Goal: Information Seeking & Learning: Learn about a topic

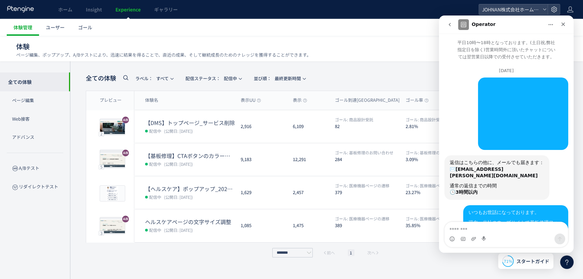
click at [221, 132] on dd "配信中 (公開日: 2025/05/07)" at bounding box center [190, 130] width 90 height 9
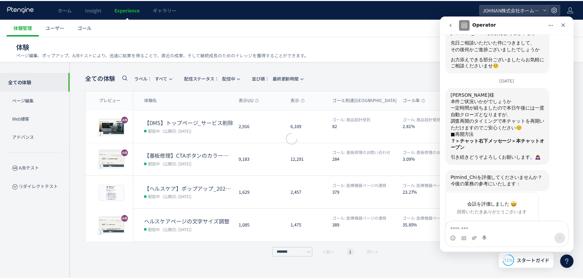
scroll to position [1447, 0]
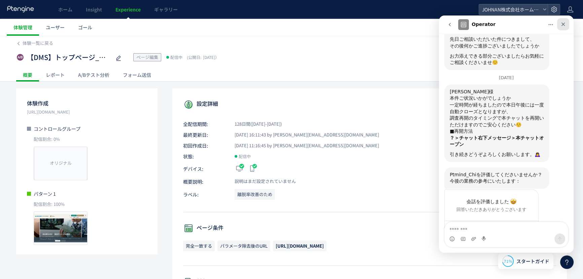
click at [562, 26] on icon "クローズ" at bounding box center [562, 24] width 5 height 5
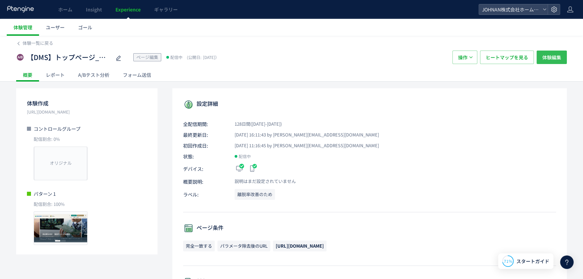
click at [559, 61] on span "体験編集" at bounding box center [551, 56] width 19 height 13
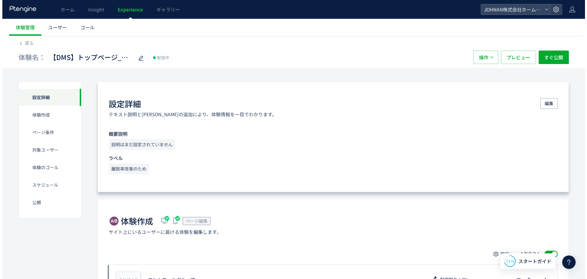
scroll to position [244, 0]
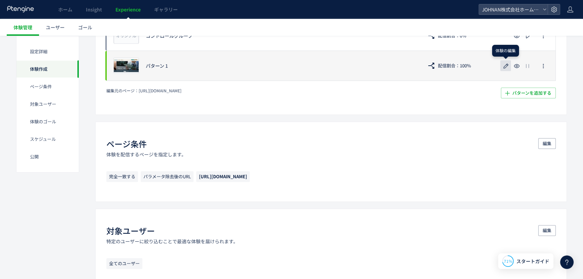
click at [505, 66] on icon "button" at bounding box center [506, 66] width 8 height 8
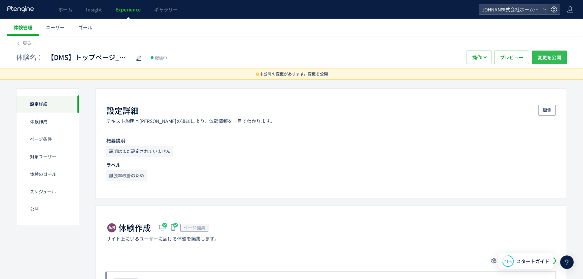
click at [552, 57] on span "変更を公開" at bounding box center [549, 56] width 24 height 13
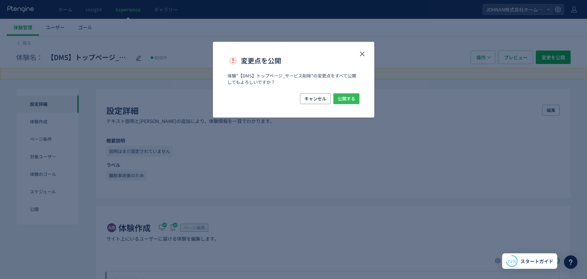
click at [350, 100] on span "公開する" at bounding box center [346, 98] width 17 height 11
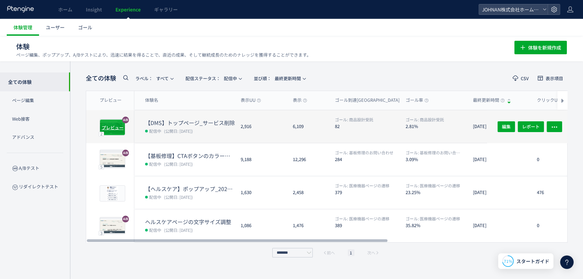
click at [115, 125] on span "プレビュー" at bounding box center [113, 127] width 22 height 6
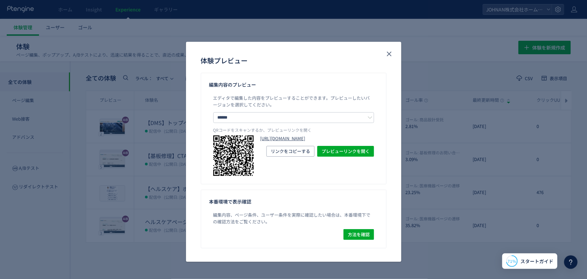
click at [328, 142] on link "https://www.johnan.com/dms/?preview_ptx_token=v4-1194bf2a-01c1-4980-9793-6a2e67…" at bounding box center [317, 138] width 114 height 6
click at [388, 54] on icon "close" at bounding box center [389, 54] width 8 height 8
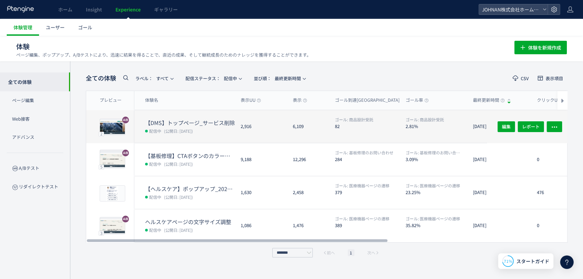
click at [174, 128] on span "(公開日: [DATE])" at bounding box center [178, 131] width 29 height 6
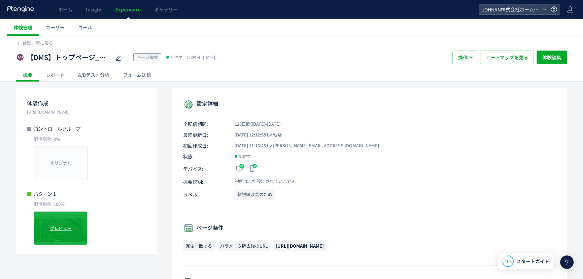
click at [50, 228] on span "プレビュー" at bounding box center [61, 228] width 22 height 6
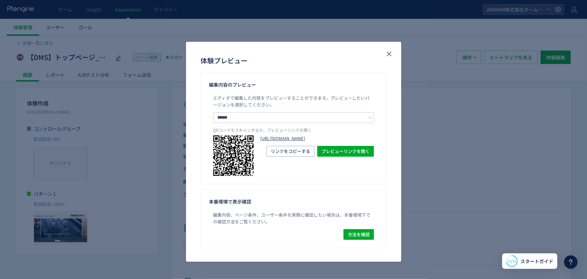
click at [303, 142] on link "https://www.johnan.com/dms/?preview_ptx_token=v4-4bdd0d97-0ce5-41e3-87a8-df0e61…" at bounding box center [317, 138] width 114 height 6
click at [391, 58] on button "close" at bounding box center [389, 53] width 11 height 11
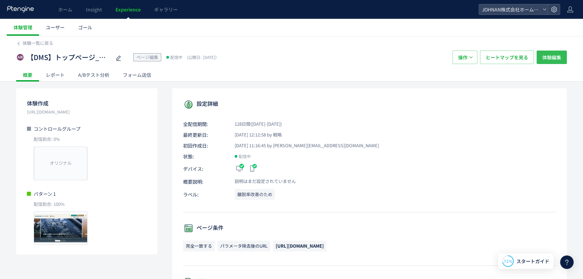
click at [556, 55] on span "体験編集" at bounding box center [551, 56] width 19 height 13
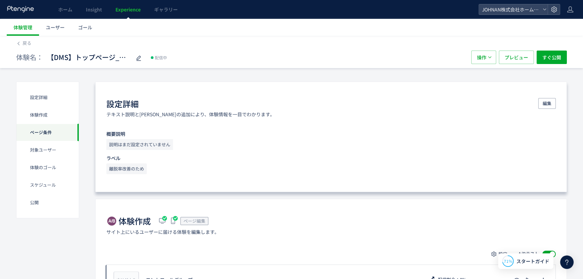
scroll to position [244, 0]
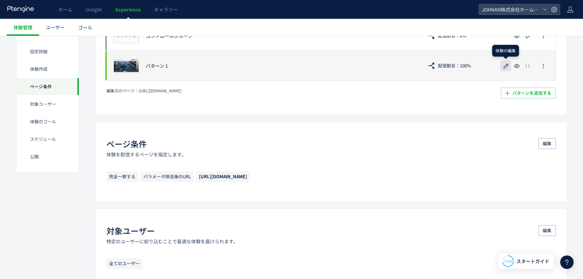
click at [505, 66] on icon "button" at bounding box center [506, 66] width 8 height 8
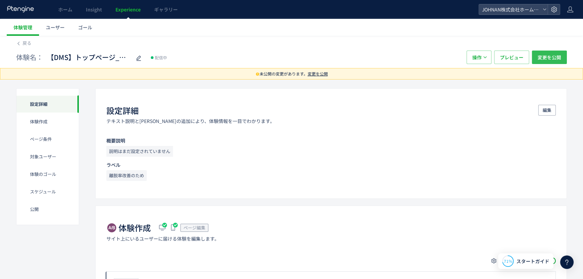
click at [551, 61] on span "変更を公開" at bounding box center [549, 56] width 24 height 13
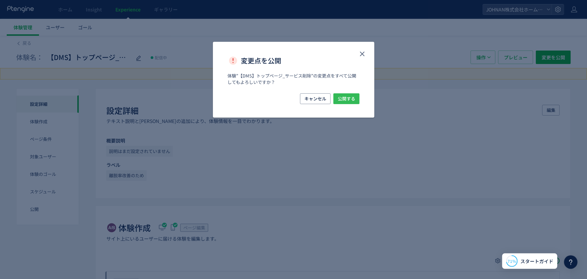
drag, startPoint x: 346, startPoint y: 102, endPoint x: 350, endPoint y: 114, distance: 13.0
click at [346, 103] on span "公開する" at bounding box center [346, 98] width 17 height 11
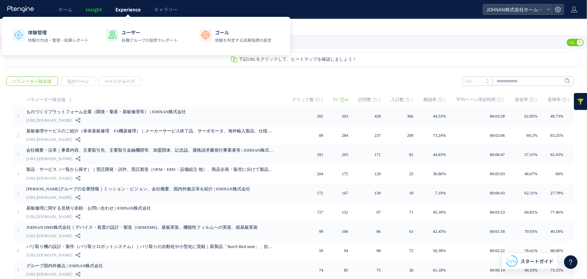
click at [136, 10] on span "Experience" at bounding box center [127, 9] width 25 height 7
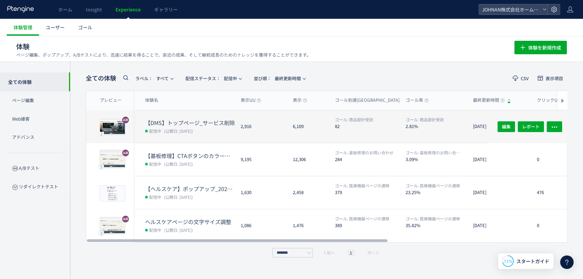
click at [212, 129] on dd "配信中 (公開日: 2025/05/07)" at bounding box center [190, 130] width 90 height 9
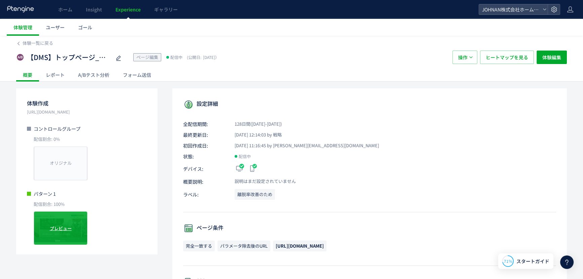
click at [67, 231] on span "プレビュー" at bounding box center [61, 228] width 22 height 6
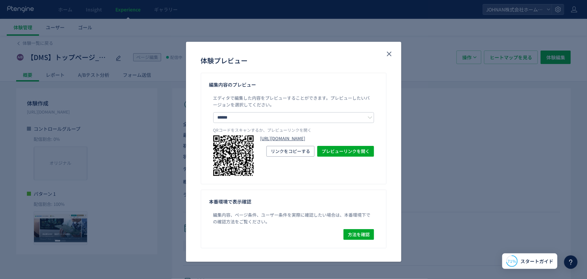
click at [312, 142] on link "https://www.johnan.com/dms/?preview_ptx_token=v4-16a292ed-d641-4a4a-ab0d-9b3cf1…" at bounding box center [317, 138] width 114 height 6
click at [388, 51] on icon "close" at bounding box center [389, 54] width 8 height 8
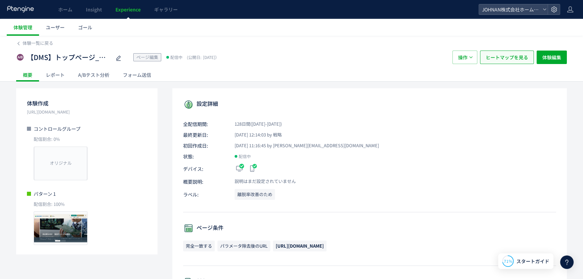
click at [518, 54] on span "ヒートマップを見る" at bounding box center [506, 56] width 42 height 13
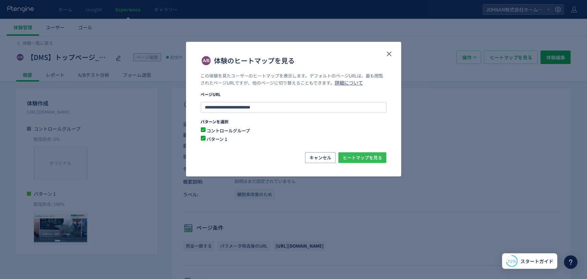
click at [363, 158] on span "ヒートマップを見る" at bounding box center [362, 157] width 39 height 11
click at [397, 56] on div "体験のヒートマップを見る" at bounding box center [293, 57] width 215 height 31
click at [391, 54] on icon "close" at bounding box center [389, 54] width 8 height 8
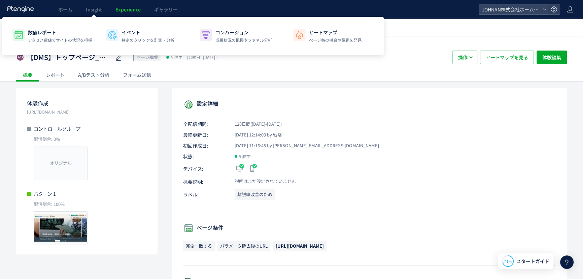
click at [122, 12] on span "Experience" at bounding box center [127, 9] width 25 height 7
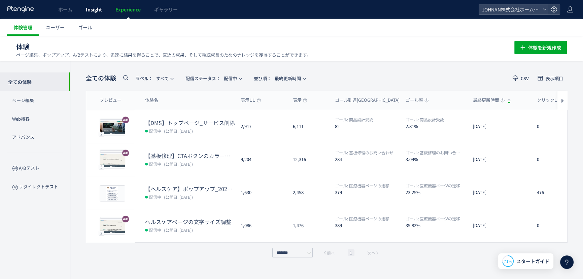
click at [100, 11] on span "Insight" at bounding box center [94, 9] width 16 height 7
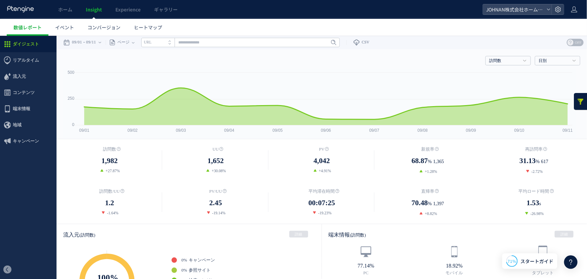
drag, startPoint x: 153, startPoint y: 28, endPoint x: 192, endPoint y: 29, distance: 39.7
click at [153, 28] on span "ヒートマップ" at bounding box center [148, 27] width 28 height 7
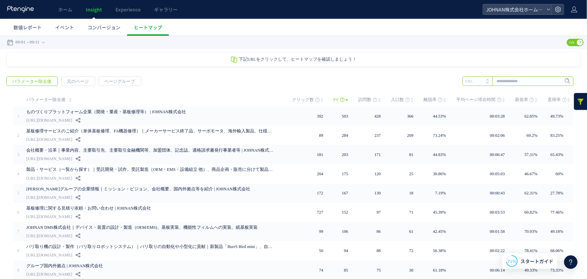
click at [506, 81] on input "text" at bounding box center [518, 80] width 111 height 9
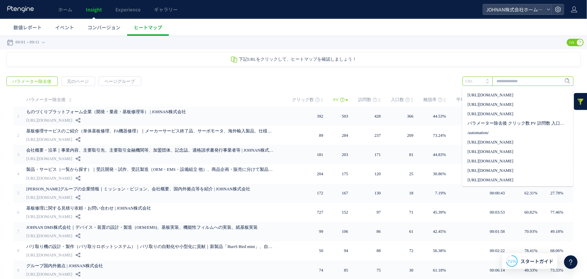
paste input "**********"
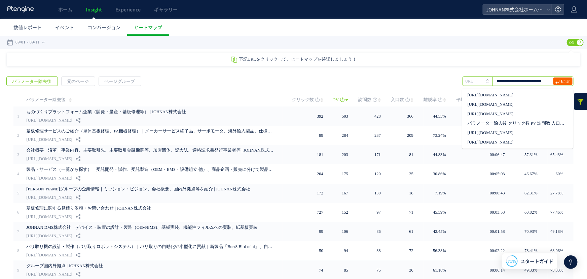
type input "**********"
click at [561, 83] on span "Enter" at bounding box center [565, 80] width 9 height 7
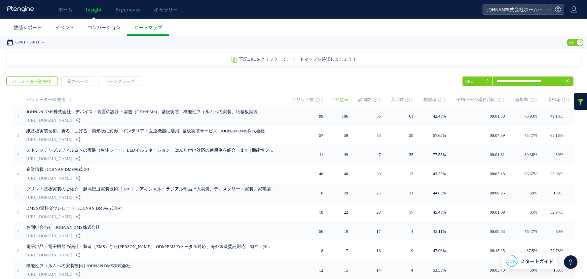
click at [31, 42] on div "09/01 09/11" at bounding box center [28, 41] width 42 height 13
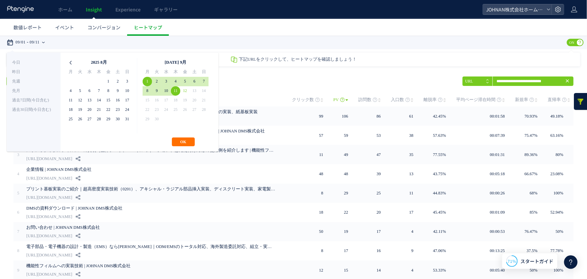
click at [69, 62] on icon at bounding box center [70, 62] width 9 height 9
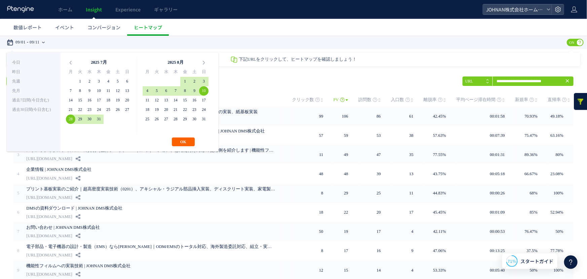
click at [181, 143] on button "OK" at bounding box center [183, 141] width 23 height 9
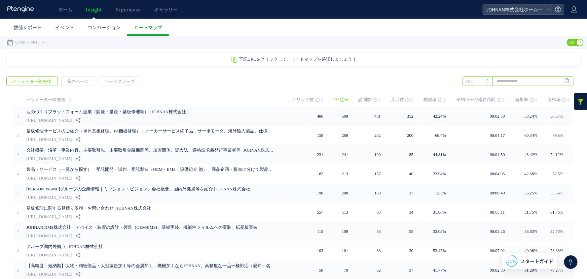
click at [538, 83] on input "text" at bounding box center [518, 80] width 111 height 9
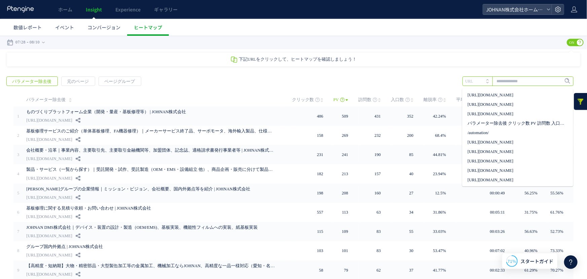
paste input "**********"
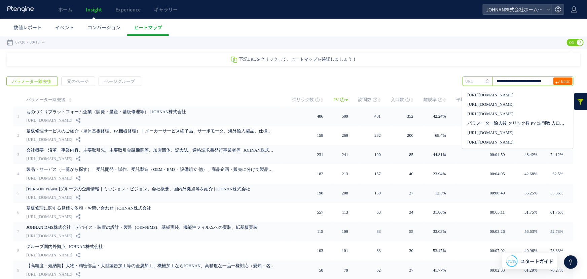
type input "**********"
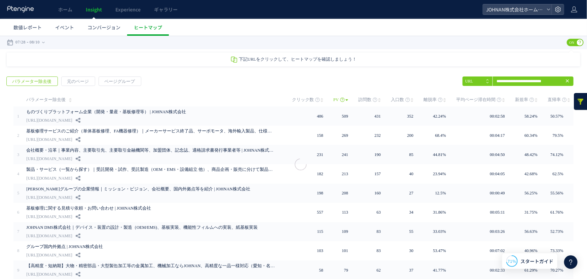
scroll to position [0, 0]
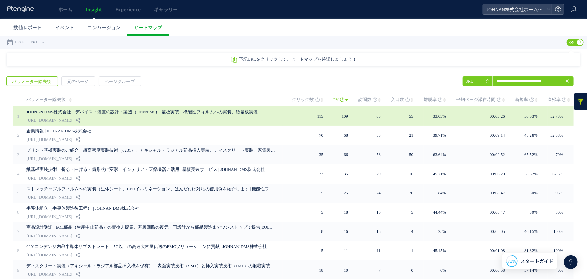
click at [275, 116] on div "JOHNAN DMS株式会社｜デバイス・装置の設計・製造（OEM/EMS)、基板実装、機能性フィルムへの実装、紙基板実装 [URL][DOMAIN_NAME]" at bounding box center [154, 115] width 256 height 19
click at [233, 120] on div "JOHNAN DMS株式会社｜デバイス・装置の設計・製造（OEM/EMS)、基板実装、機能性フィルムへの実装、紙基板実装 [URL][DOMAIN_NAME]" at bounding box center [154, 115] width 256 height 19
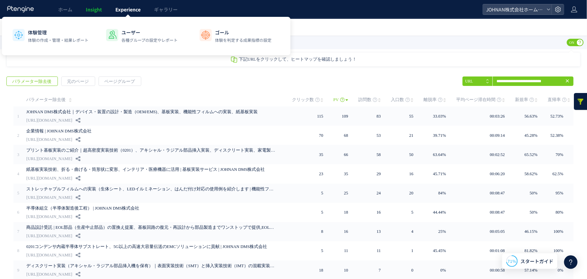
click at [130, 7] on span "Experience" at bounding box center [127, 9] width 25 height 7
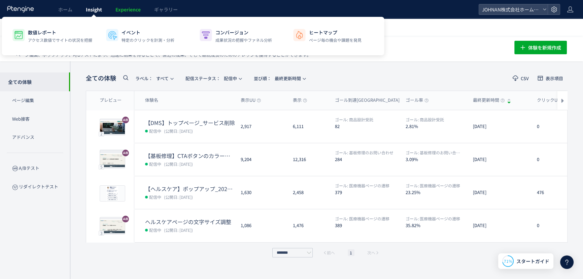
click at [94, 10] on span "Insight" at bounding box center [94, 9] width 16 height 7
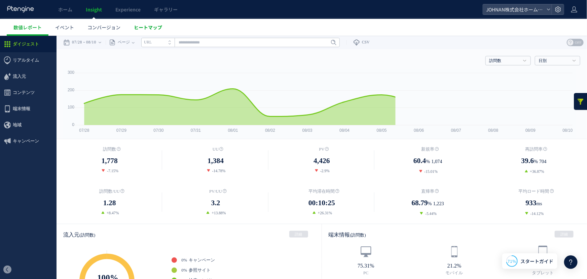
click at [149, 29] on span "ヒートマップ" at bounding box center [148, 27] width 28 height 7
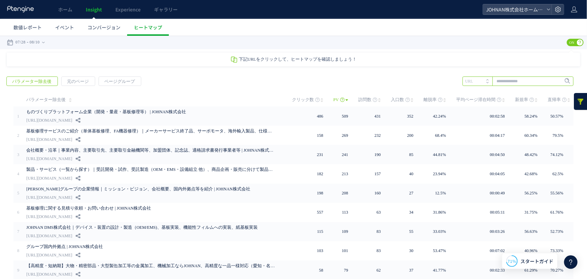
click at [513, 83] on input "text" at bounding box center [518, 80] width 111 height 9
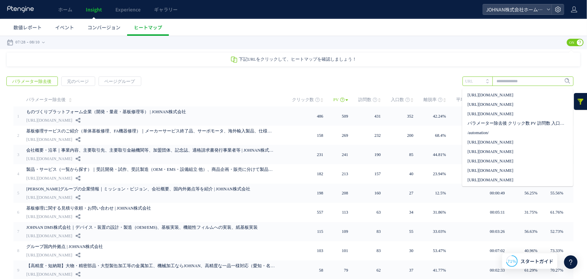
paste input "**********"
click at [513, 83] on input "**********" at bounding box center [518, 80] width 111 height 9
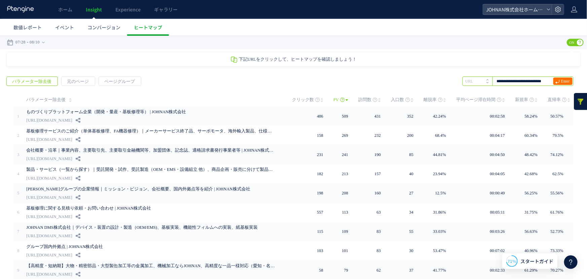
click at [512, 83] on input "**********" at bounding box center [518, 80] width 111 height 9
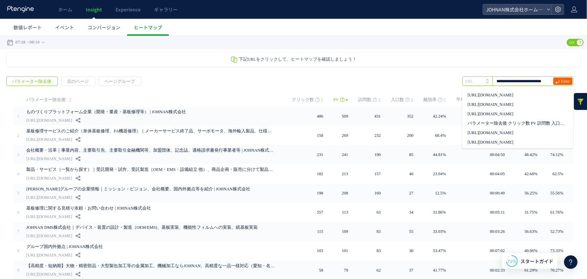
type input "**********"
click at [561, 81] on span "Enter" at bounding box center [565, 80] width 9 height 7
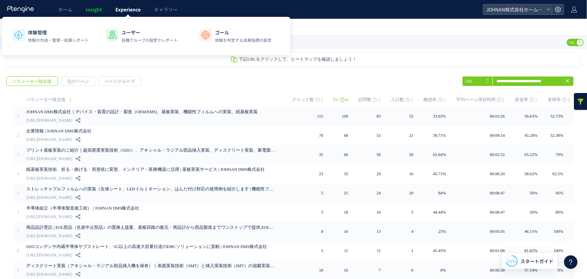
click at [139, 11] on span "Experience" at bounding box center [127, 9] width 25 height 7
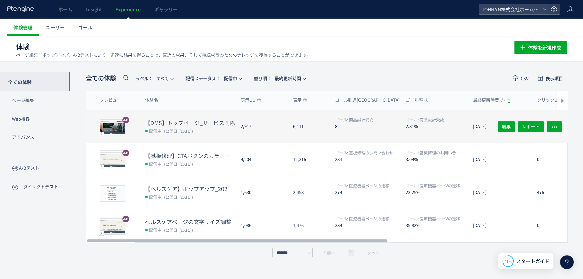
click at [236, 126] on div "2,917" at bounding box center [261, 126] width 52 height 33
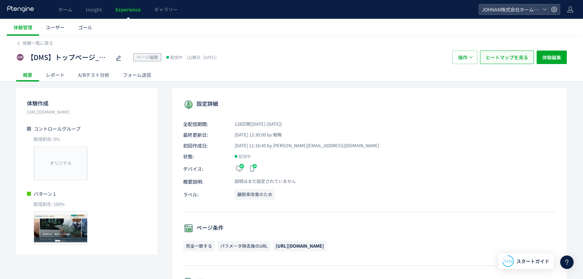
click at [508, 59] on span "ヒートマップを見る" at bounding box center [506, 56] width 42 height 13
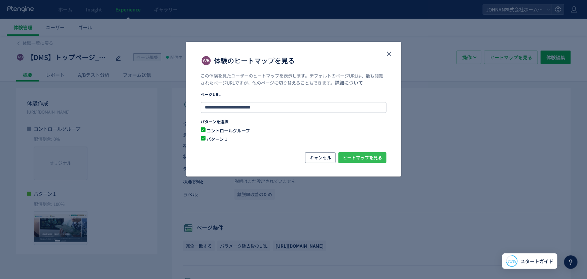
click at [367, 158] on span "ヒートマップを見る" at bounding box center [362, 157] width 39 height 11
click at [390, 54] on icon "close" at bounding box center [389, 54] width 8 height 8
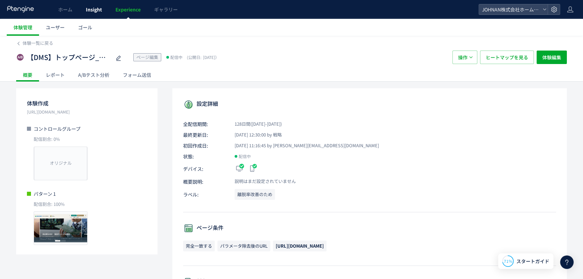
click at [88, 9] on span "Insight" at bounding box center [94, 9] width 16 height 7
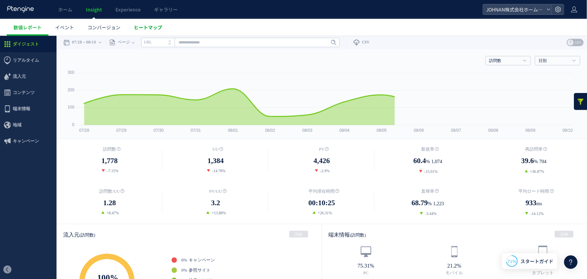
click at [143, 27] on span "ヒートマップ" at bounding box center [148, 27] width 28 height 7
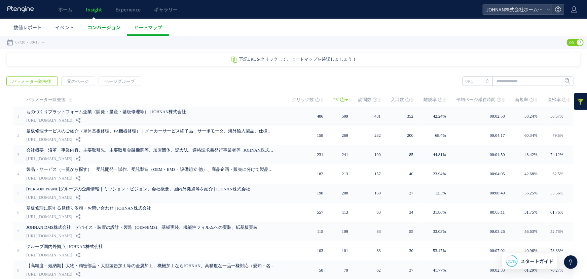
click at [104, 27] on span "コンバージョン" at bounding box center [103, 27] width 33 height 7
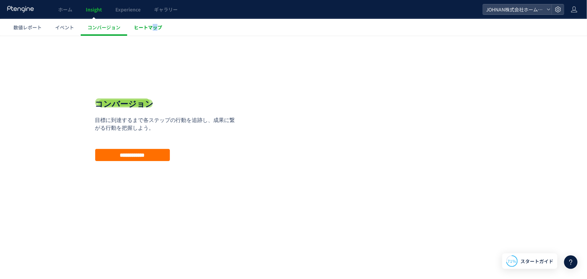
click at [155, 28] on span "ヒートマップ" at bounding box center [148, 27] width 28 height 7
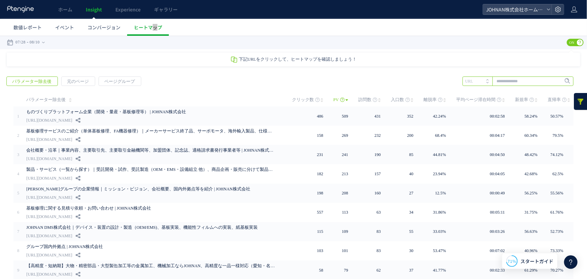
click at [518, 83] on input "text" at bounding box center [518, 80] width 111 height 9
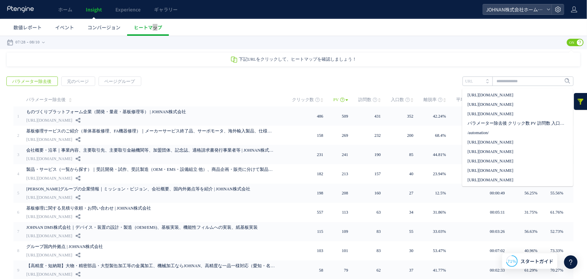
click at [572, 63] on div "下記URLをクリックして、ヒートマップを確認しましょう！" at bounding box center [294, 59] width 574 height 14
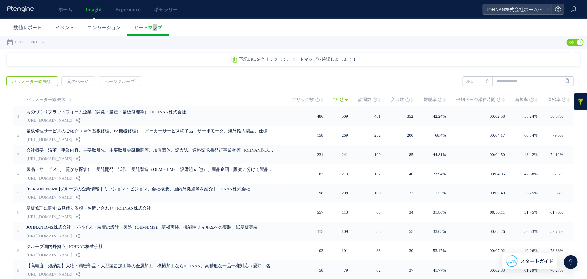
drag, startPoint x: 572, startPoint y: 63, endPoint x: 587, endPoint y: 71, distance: 16.4
click at [586, 70] on html ".cls-1 { fill-rule: evenodd; } .cls-1 { fill: #ececec; } .cls-2 { fill: #929292…" at bounding box center [293, 182] width 587 height 294
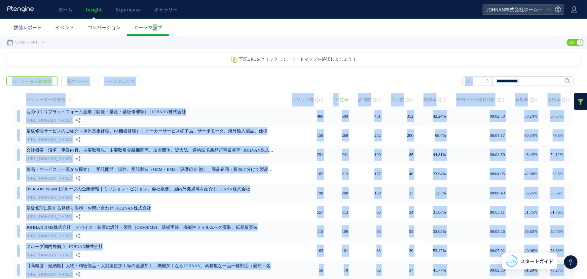
click at [541, 67] on div "下記URLをクリックして、ヒートマップを確認しましょう！ ヒートマップについて クリックヒートマップ アテンションヒートマップ ページ分析 スクロール到達率 …" at bounding box center [293, 190] width 587 height 277
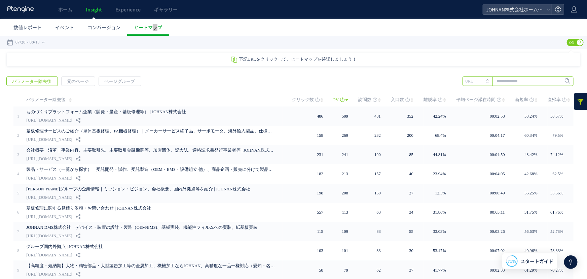
click at [507, 82] on input "text" at bounding box center [518, 80] width 111 height 9
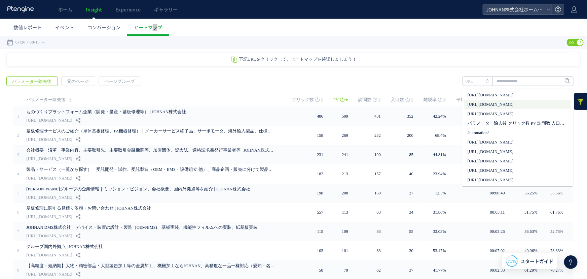
click at [513, 106] on li "[URL][DOMAIN_NAME]" at bounding box center [517, 104] width 107 height 9
type input "**********"
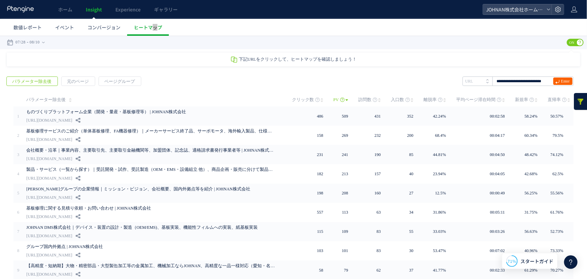
click at [554, 80] on span "Enter" at bounding box center [562, 80] width 19 height 7
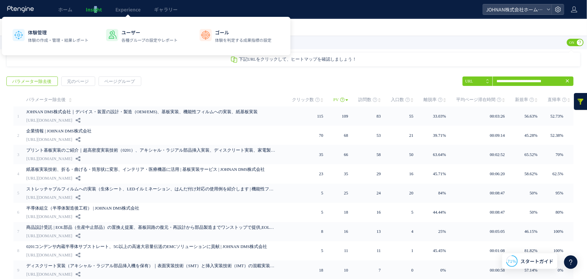
click at [95, 11] on span "Insight" at bounding box center [94, 9] width 16 height 7
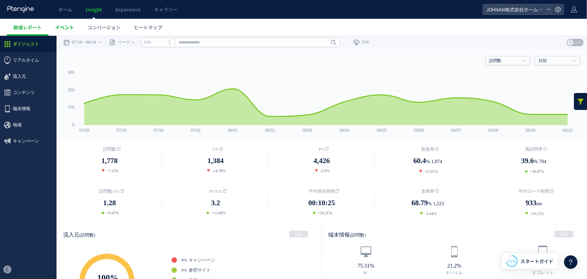
click at [65, 28] on span "イベント" at bounding box center [64, 27] width 19 height 7
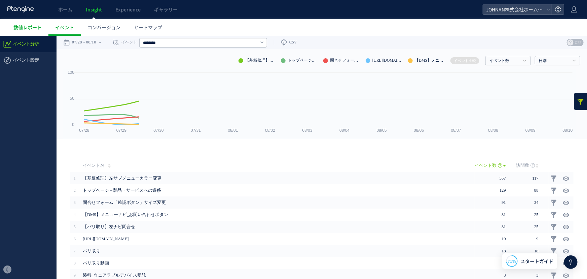
click at [29, 27] on span "数値レポート" at bounding box center [27, 27] width 28 height 7
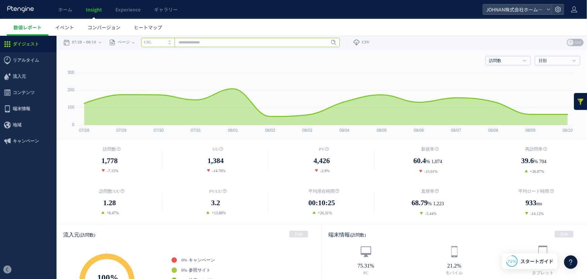
click at [203, 44] on input "text" at bounding box center [240, 41] width 198 height 9
drag, startPoint x: 204, startPoint y: 44, endPoint x: 228, endPoint y: 48, distance: 24.5
click at [227, 48] on div "ページ ページグループ パラメーター除去後 ページ ページグループ パラメーター除去後 タイトル名 URL" at bounding box center [223, 41] width 234 height 13
click at [229, 43] on input "text" at bounding box center [240, 41] width 198 height 9
drag, startPoint x: 224, startPoint y: 40, endPoint x: 214, endPoint y: 36, distance: 10.8
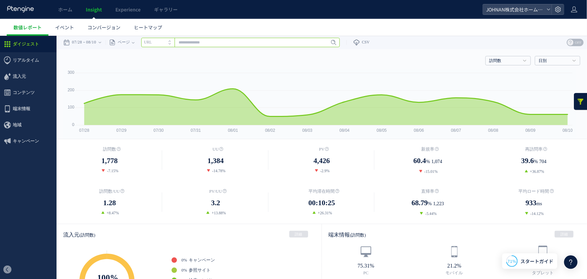
click at [218, 40] on input "text" at bounding box center [240, 41] width 198 height 9
click at [216, 41] on input "text" at bounding box center [240, 41] width 198 height 9
paste input "**********"
drag, startPoint x: 216, startPoint y: 41, endPoint x: 294, endPoint y: 41, distance: 78.0
click at [217, 41] on input "**********" at bounding box center [240, 41] width 198 height 9
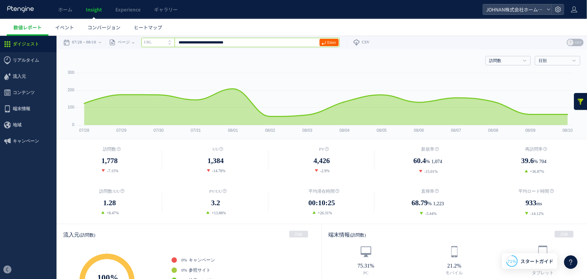
type input "**********"
click at [126, 43] on span "ページ" at bounding box center [123, 41] width 14 height 13
click at [260, 42] on input "**********" at bounding box center [240, 41] width 198 height 9
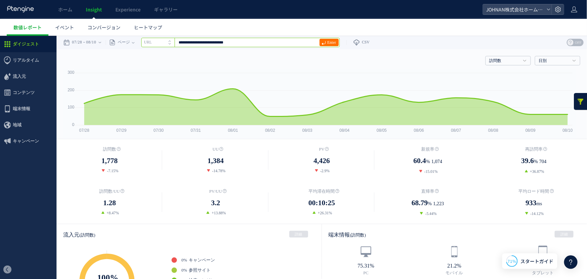
drag, startPoint x: 260, startPoint y: 42, endPoint x: 106, endPoint y: 28, distance: 154.7
paste input "**********"
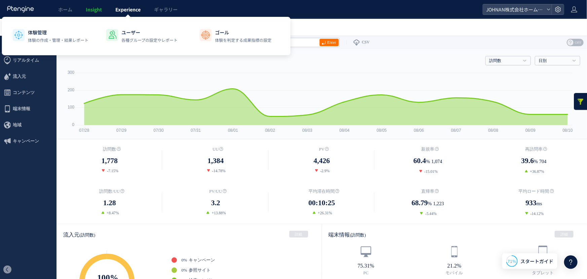
click at [145, 17] on div "体験管理 体験の作成・管理・結果レポート ユーザー 各種グループの設定やレポート ゴール 体験を判定する成果指標の設定" at bounding box center [146, 36] width 289 height 38
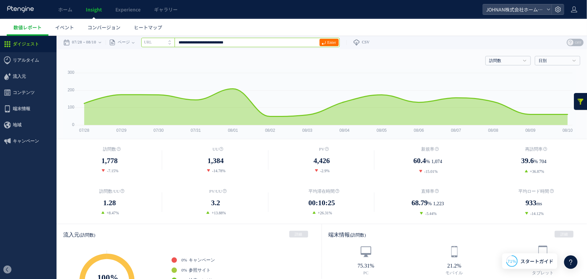
click at [307, 43] on input "**********" at bounding box center [240, 41] width 198 height 9
paste input "**********"
click at [307, 42] on input "**********" at bounding box center [240, 41] width 198 height 9
drag, startPoint x: 307, startPoint y: 41, endPoint x: 24, endPoint y: 39, distance: 282.9
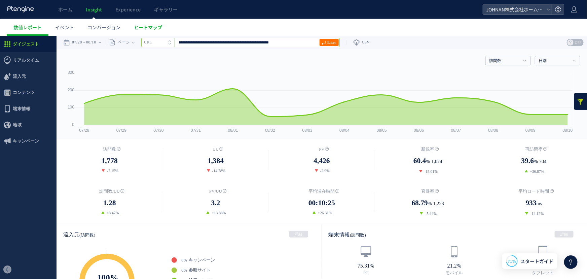
type input "**********"
click at [151, 27] on span "ヒートマップ" at bounding box center [148, 27] width 28 height 7
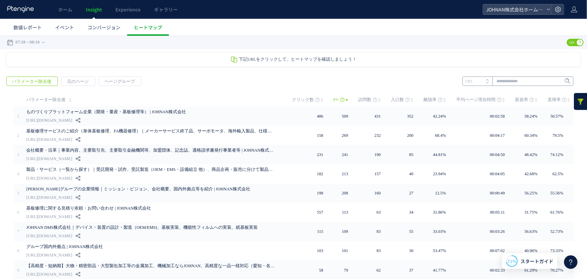
click at [522, 85] on div "戻る パラメーター除去後 元のページ ページグループ 実装" at bounding box center [293, 199] width 587 height 260
click at [521, 82] on input "text" at bounding box center [518, 80] width 111 height 9
paste input "**********"
type input "**********"
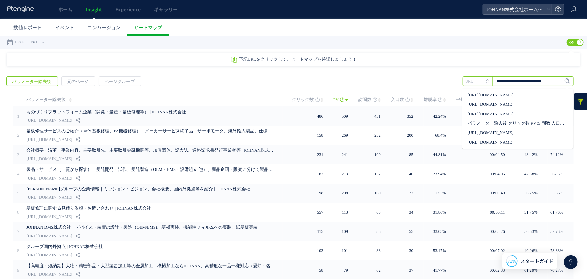
scroll to position [0, 6]
drag, startPoint x: 521, startPoint y: 82, endPoint x: 522, endPoint y: 86, distance: 4.6
click at [522, 85] on div "戻る パラメーター除去後 元のページ ページグループ 実装" at bounding box center [293, 199] width 587 height 260
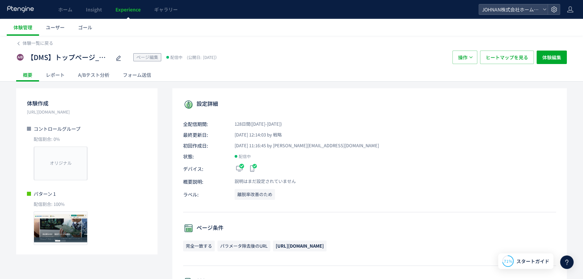
click at [133, 10] on span "Experience" at bounding box center [127, 9] width 25 height 7
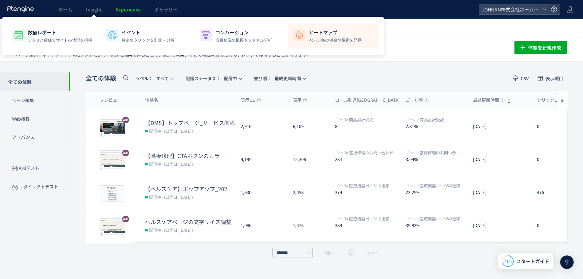
click at [325, 34] on p "ヒートマップ" at bounding box center [334, 32] width 52 height 7
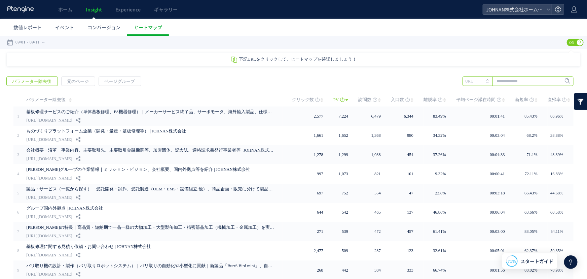
click at [519, 81] on input "text" at bounding box center [518, 80] width 111 height 9
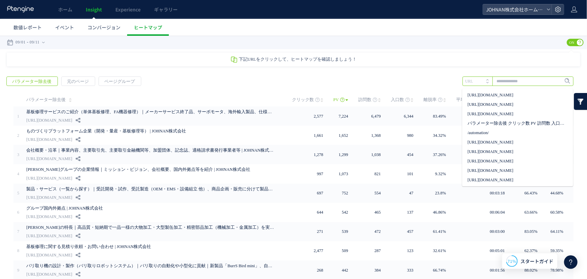
paste input "**********"
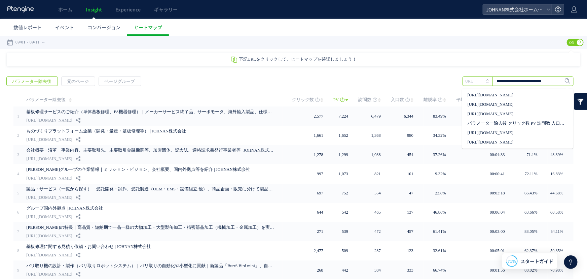
scroll to position [0, 6]
type input "**********"
click at [561, 83] on span "Enter" at bounding box center [565, 80] width 9 height 7
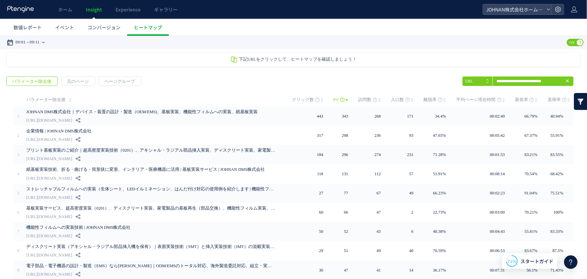
click at [49, 42] on div "09/01 09/11" at bounding box center [28, 41] width 42 height 13
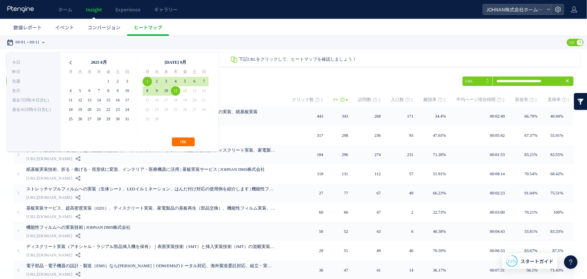
click at [67, 62] on icon at bounding box center [70, 62] width 9 height 9
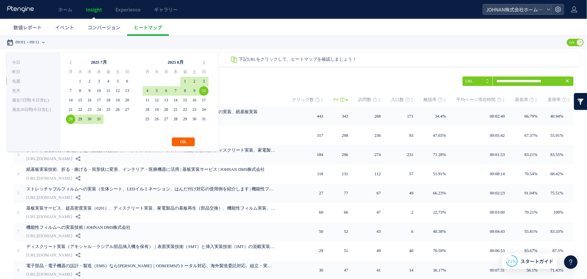
click at [185, 143] on button "OK" at bounding box center [183, 141] width 23 height 9
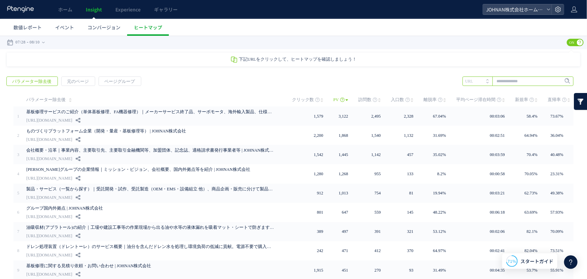
click at [519, 80] on input "text" at bounding box center [518, 80] width 111 height 9
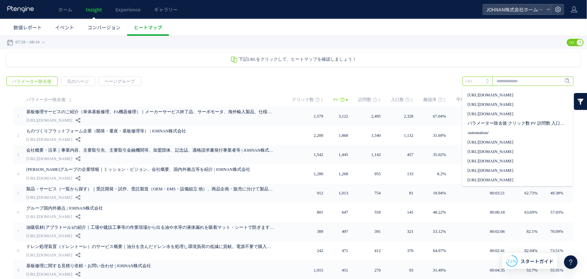
paste input "**********"
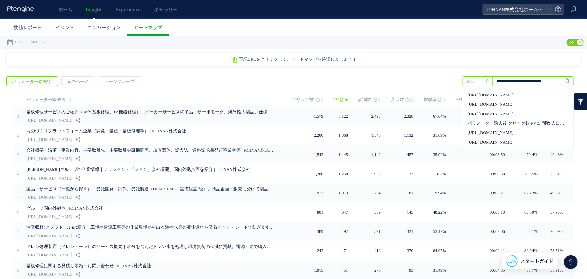
scroll to position [0, 6]
type input "**********"
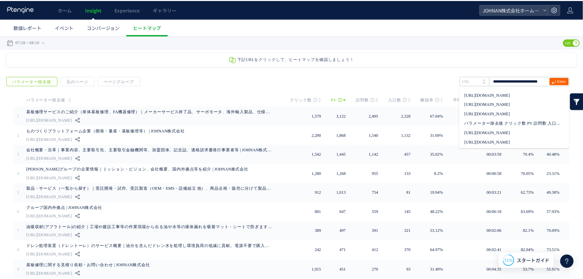
scroll to position [0, 0]
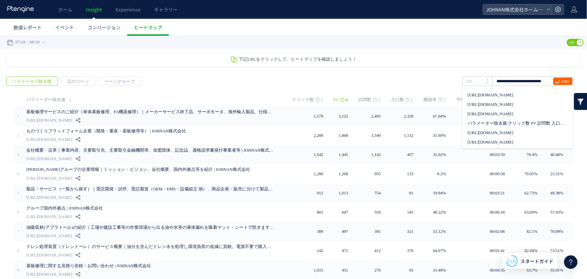
click at [561, 81] on span "Enter" at bounding box center [565, 80] width 9 height 7
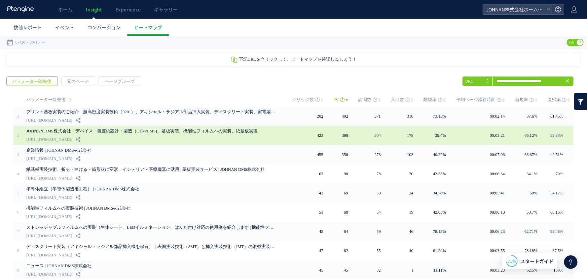
click at [181, 135] on div "JOHNAN DMS株式会社｜デバイス・装置の設計・製造（OEM/EMS)、基板実装、機能性フィルムへの実装、紙基板実装 [URL][DOMAIN_NAME]" at bounding box center [154, 134] width 256 height 19
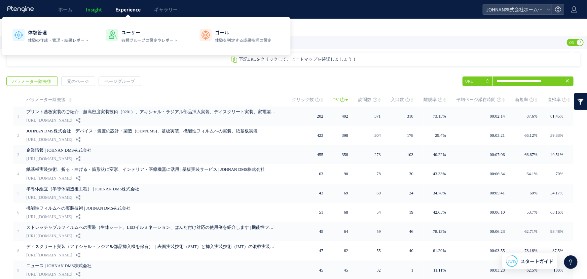
click at [127, 9] on span "Experience" at bounding box center [127, 9] width 25 height 7
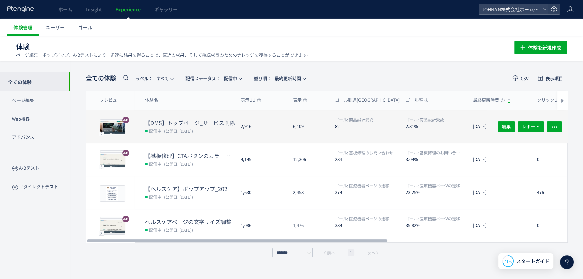
click at [191, 123] on dt "【DMS】トップページ_サービス削除" at bounding box center [190, 123] width 90 height 8
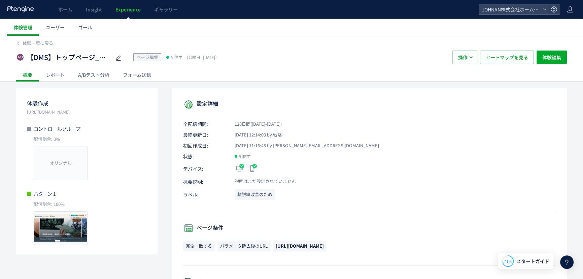
click at [101, 76] on div "A/Bテスト分析" at bounding box center [93, 74] width 45 height 13
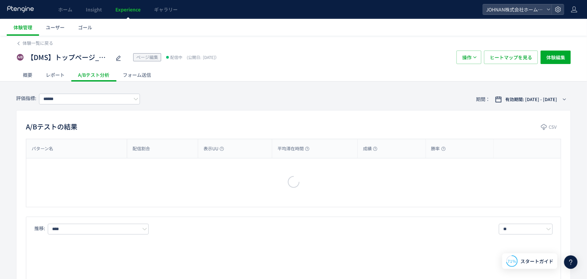
type input "******"
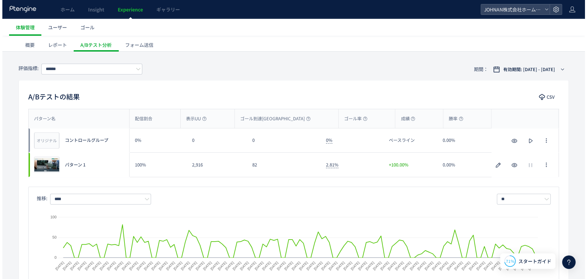
scroll to position [33, 0]
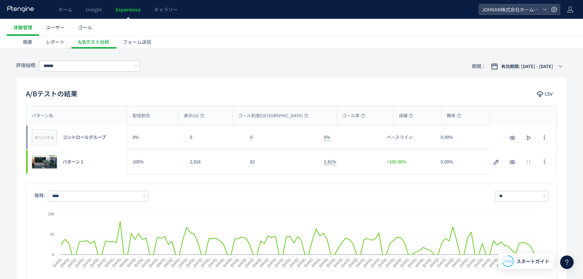
click at [54, 43] on div "レポート" at bounding box center [55, 41] width 32 height 13
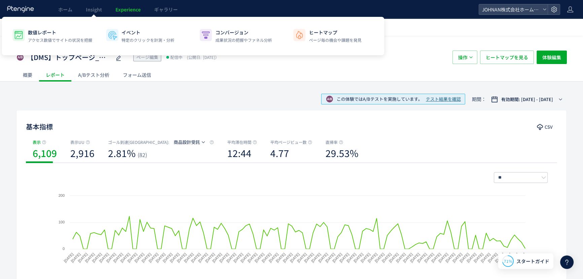
click at [128, 8] on span "Experience" at bounding box center [127, 9] width 25 height 7
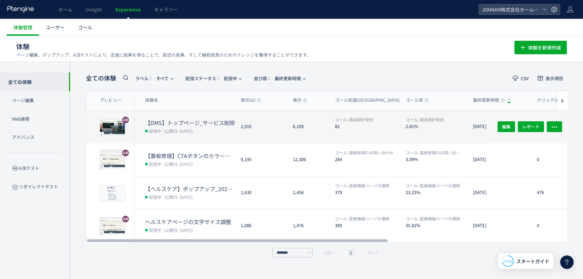
click at [280, 132] on div "2,916" at bounding box center [261, 126] width 52 height 33
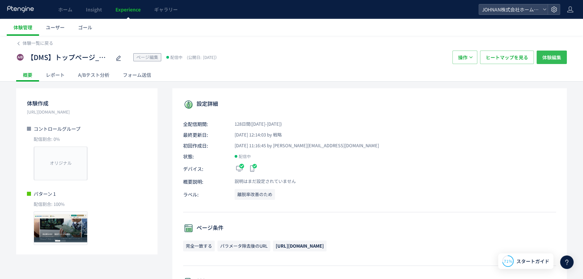
click at [557, 53] on span "体験編集" at bounding box center [551, 56] width 19 height 13
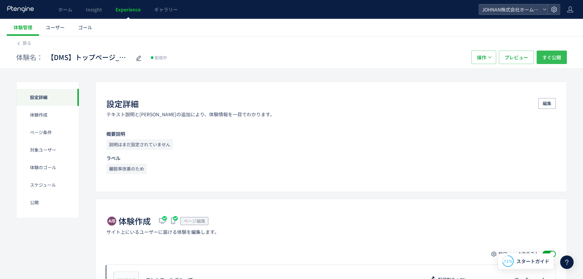
click at [555, 60] on span "すぐ公開" at bounding box center [551, 56] width 19 height 13
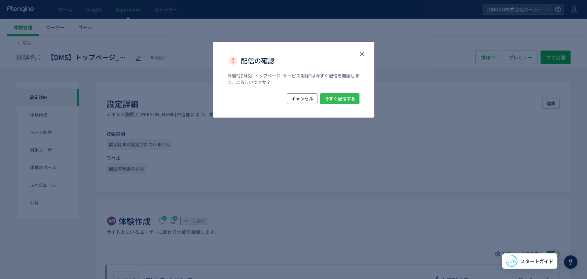
click at [343, 100] on span "今すぐ配信する" at bounding box center [340, 98] width 31 height 11
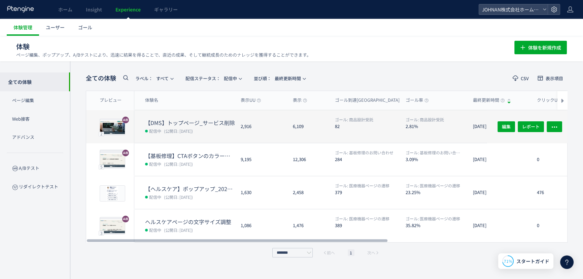
click at [276, 131] on div "2,916" at bounding box center [261, 126] width 52 height 33
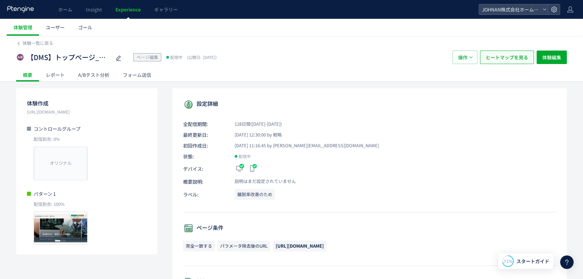
click at [515, 59] on span "ヒートマップを見る" at bounding box center [506, 56] width 42 height 13
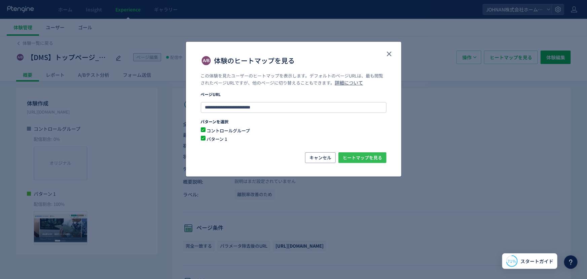
drag, startPoint x: 358, startPoint y: 159, endPoint x: 370, endPoint y: 171, distance: 17.1
click at [358, 159] on span "ヒートマップを見る" at bounding box center [362, 157] width 39 height 11
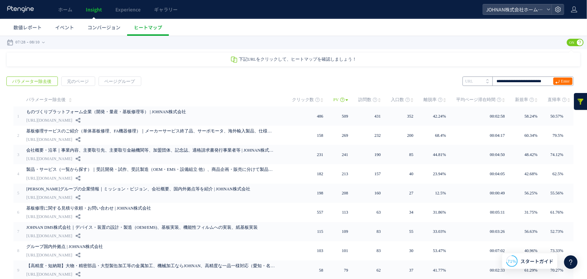
scroll to position [0, 6]
type input "**********"
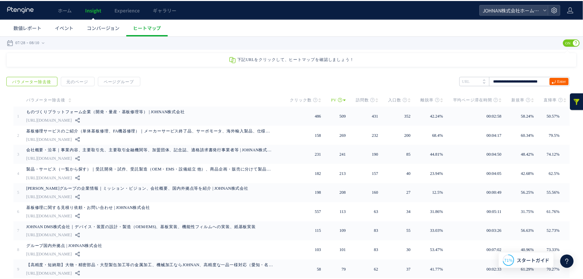
scroll to position [0, 0]
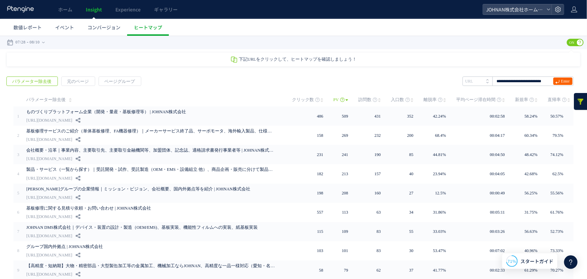
click at [561, 83] on span "Enter" at bounding box center [565, 80] width 9 height 7
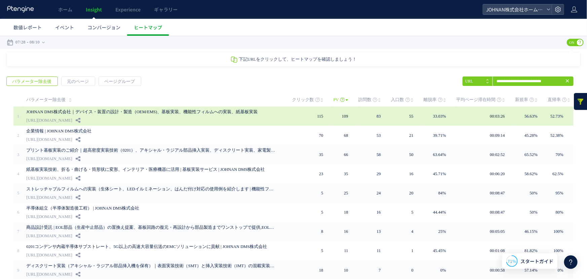
click at [265, 116] on div "JOHNAN DMS株式会社｜デバイス・装置の設計・製造（OEM/EMS)、基板実装、機能性フィルムへの実装、紙基板実装 [URL][DOMAIN_NAME]" at bounding box center [154, 115] width 256 height 19
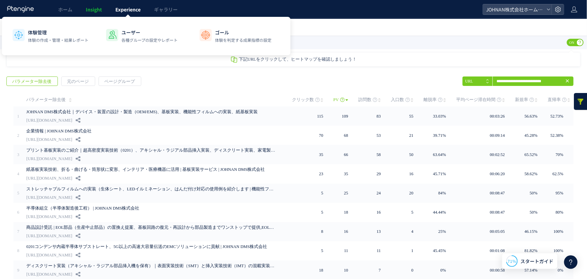
click at [126, 10] on span "Experience" at bounding box center [127, 9] width 25 height 7
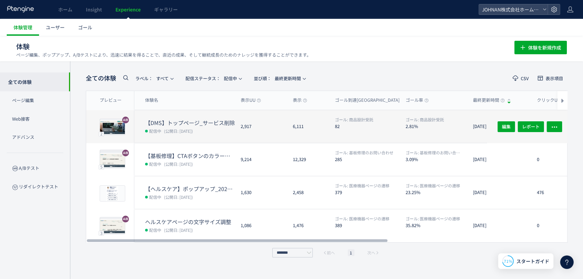
click at [215, 135] on dl "【DMS】トップページ_サービス削除 配信中 (公開日: 2025/05/07)" at bounding box center [190, 131] width 90 height 24
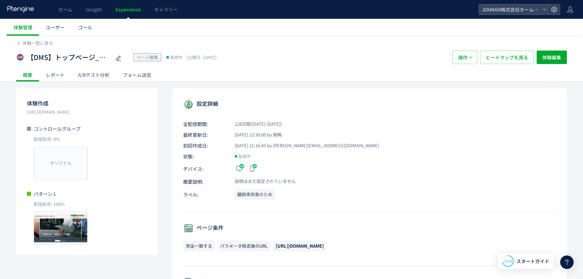
click at [94, 71] on div "A/Bテスト分析" at bounding box center [93, 74] width 45 height 13
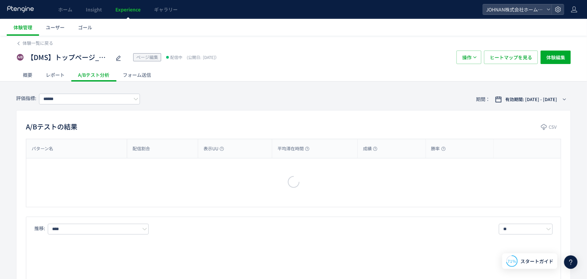
type input "******"
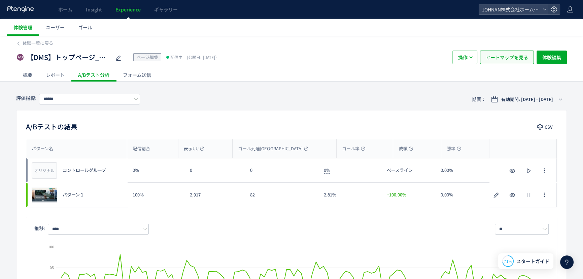
click at [505, 58] on span "ヒートマップを見る" at bounding box center [506, 56] width 42 height 13
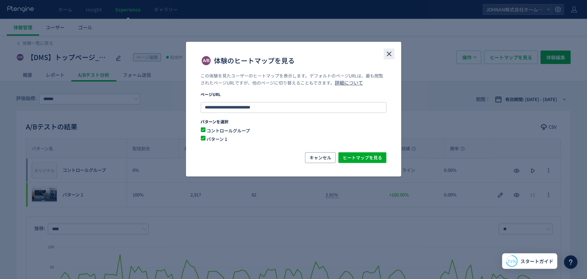
drag, startPoint x: 388, startPoint y: 57, endPoint x: 349, endPoint y: 83, distance: 46.5
click at [388, 58] on icon "close" at bounding box center [389, 54] width 8 height 8
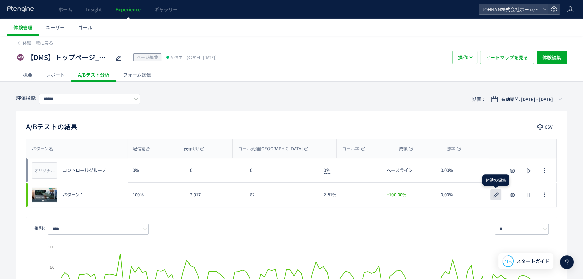
click at [496, 197] on icon "button" at bounding box center [496, 195] width 8 height 8
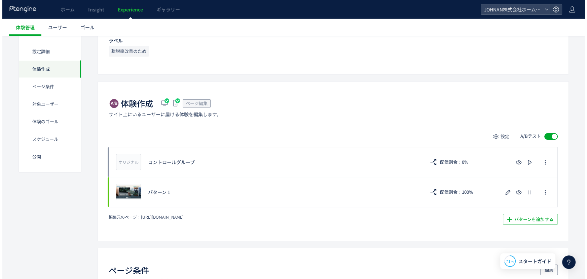
scroll to position [116, 0]
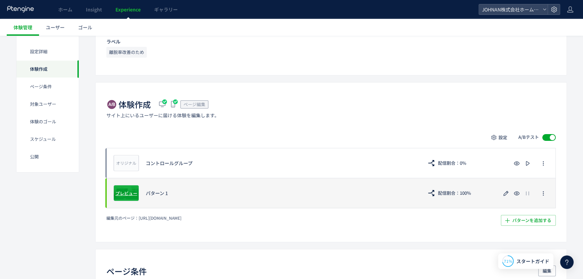
click at [126, 195] on span "プレビュー" at bounding box center [126, 192] width 22 height 6
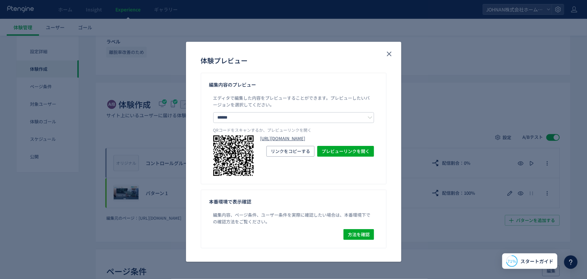
click at [348, 142] on link "https://www.johnan.com/dms/?preview_ptx_token=v4-aa76f96b-649a-4ce0-a9c7-d3930f…" at bounding box center [317, 138] width 114 height 6
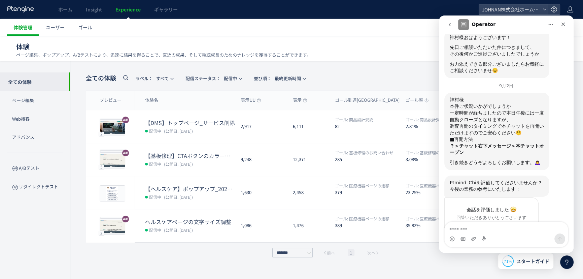
scroll to position [1447, 0]
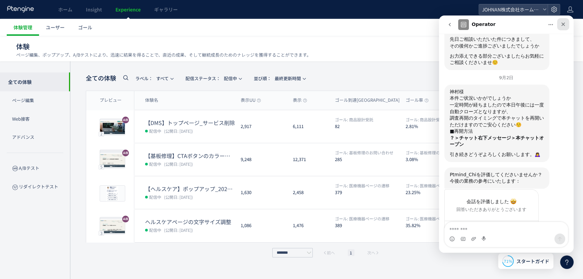
click at [565, 24] on icon "クローズ" at bounding box center [562, 24] width 5 height 5
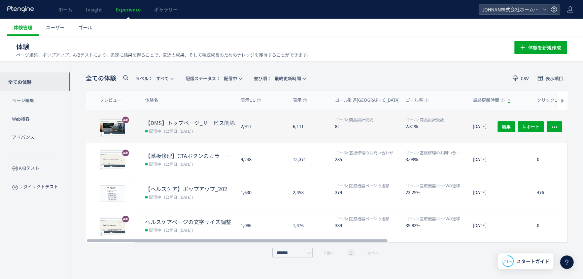
click at [223, 132] on dd "配信中 (公開日: [DATE])" at bounding box center [190, 130] width 90 height 9
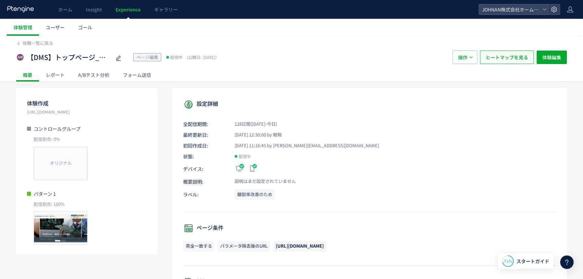
click at [520, 59] on span "ヒートマップを見る" at bounding box center [506, 56] width 42 height 13
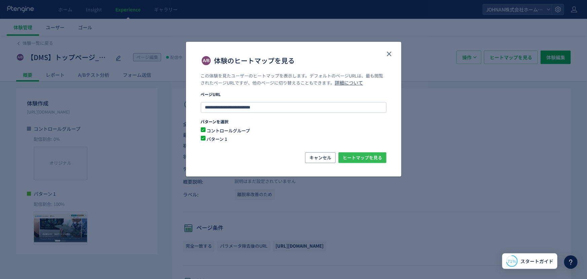
click at [363, 156] on span "ヒートマップを見る" at bounding box center [362, 157] width 39 height 11
click at [385, 53] on button "close" at bounding box center [389, 53] width 11 height 11
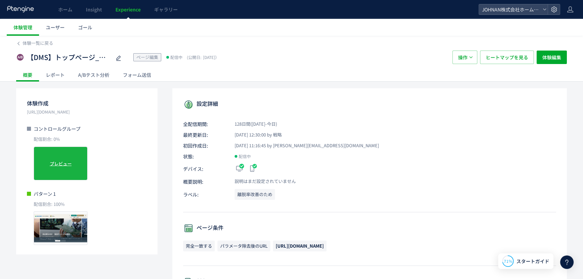
click at [73, 160] on div "オリジナル プレビュー" at bounding box center [61, 163] width 54 height 34
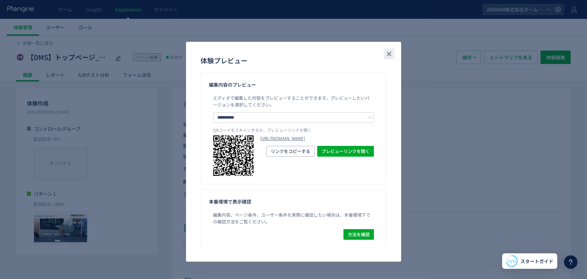
click at [389, 53] on use "close" at bounding box center [389, 53] width 5 height 5
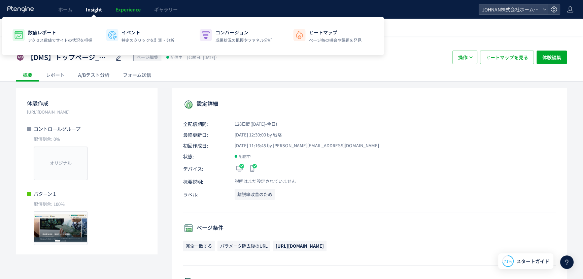
click at [96, 10] on span "Insight" at bounding box center [94, 9] width 16 height 7
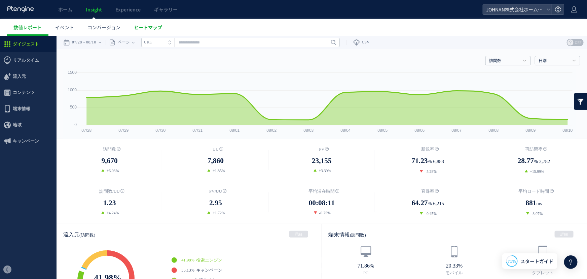
click at [154, 27] on span "ヒートマップ" at bounding box center [148, 27] width 28 height 7
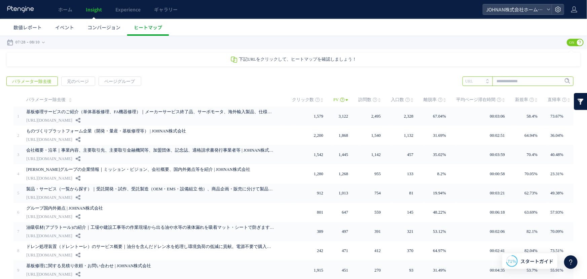
click at [524, 81] on input "text" at bounding box center [518, 80] width 111 height 9
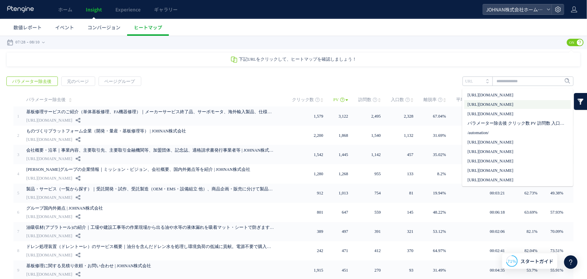
click at [515, 105] on li "[URL][DOMAIN_NAME]" at bounding box center [517, 104] width 107 height 9
type input "**********"
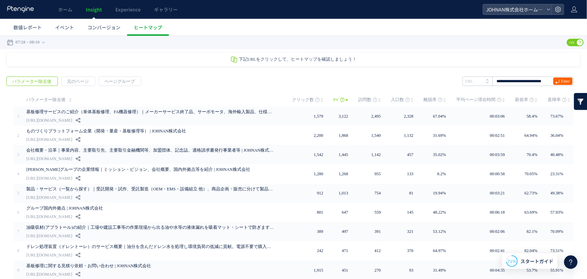
click at [555, 80] on icon at bounding box center [557, 81] width 4 height 4
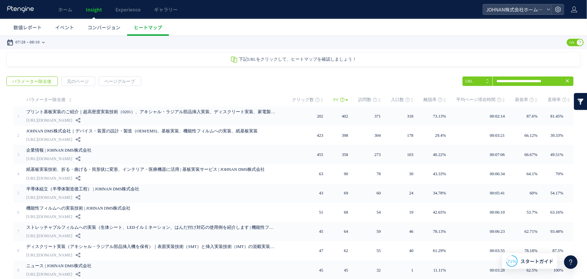
click at [45, 43] on icon at bounding box center [43, 41] width 3 height 13
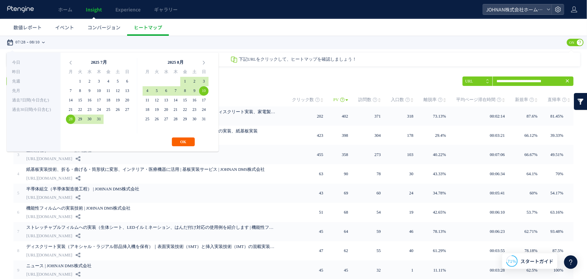
click at [183, 140] on button "OK" at bounding box center [183, 141] width 23 height 9
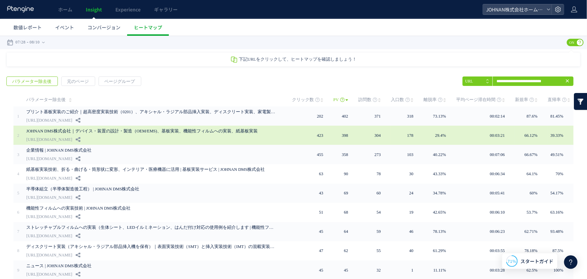
click at [164, 137] on div "JOHNAN DMS株式会社｜デバイス・装置の設計・製造（OEM/EMS)、基板実装、機能性フィルムへの実装、紙基板実装 [URL][DOMAIN_NAME]" at bounding box center [154, 134] width 256 height 19
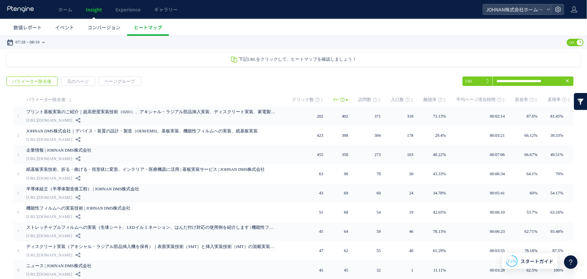
click at [49, 41] on div "07/28 08/10" at bounding box center [28, 41] width 42 height 13
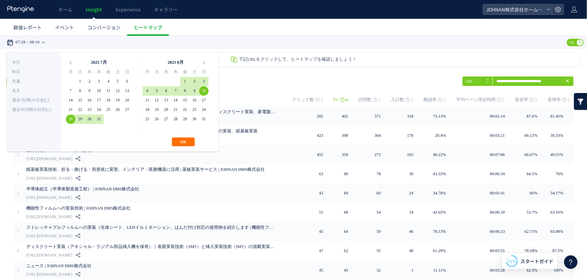
click at [32, 39] on time "08/10" at bounding box center [35, 41] width 10 height 13
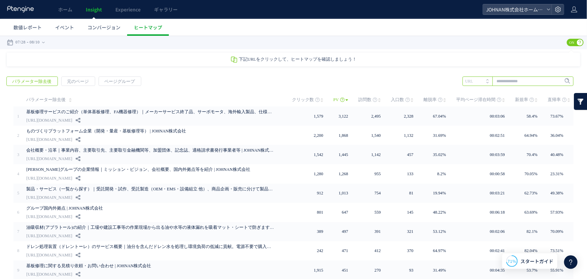
click at [508, 83] on input "text" at bounding box center [518, 80] width 111 height 9
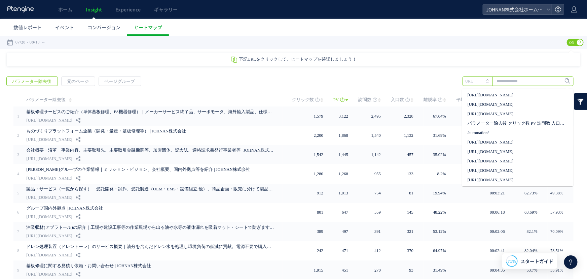
paste input "**********"
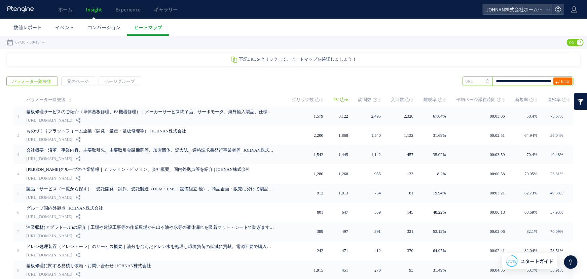
type input "**********"
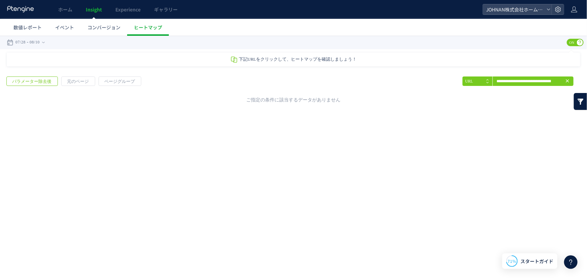
click at [569, 80] on use at bounding box center [567, 80] width 3 height 3
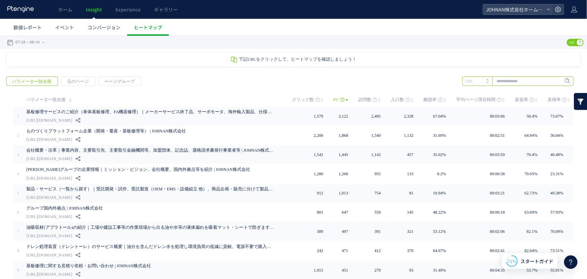
click at [508, 84] on input "text" at bounding box center [518, 80] width 111 height 9
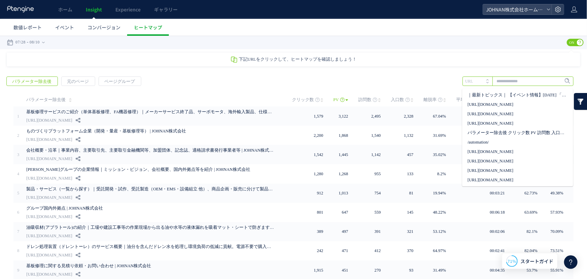
paste input "**********"
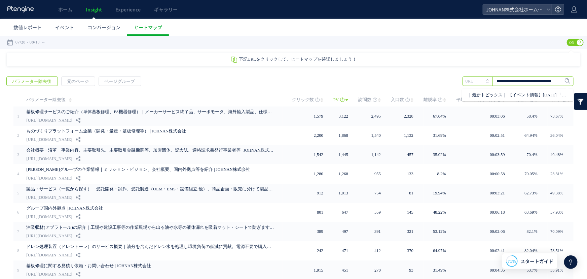
scroll to position [0, 649]
type input "**********"
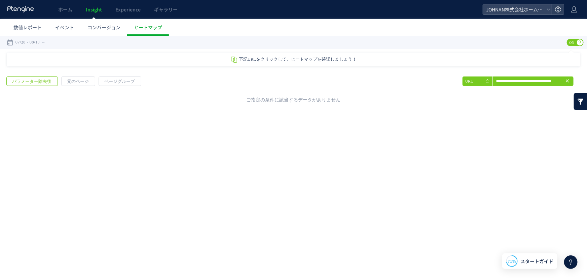
scroll to position [0, 0]
click at [569, 83] on span at bounding box center [567, 81] width 5 height 6
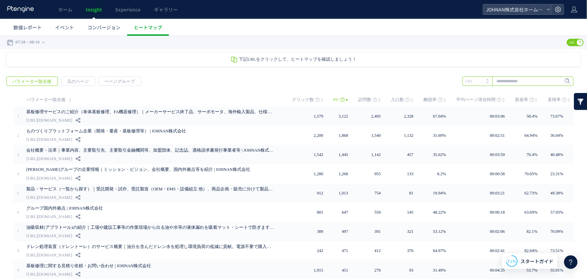
click at [513, 81] on input "text" at bounding box center [518, 80] width 111 height 9
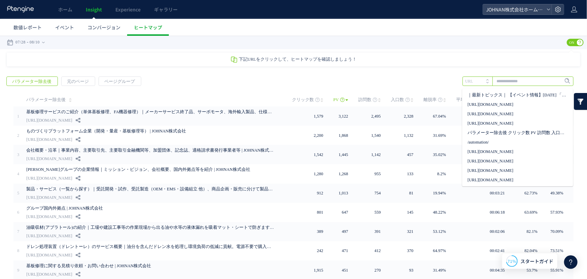
paste input "**********"
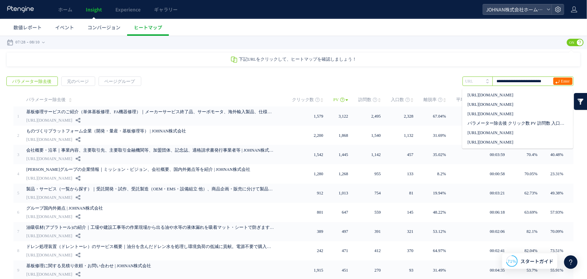
type input "**********"
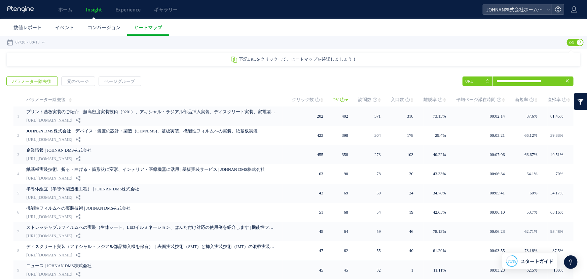
scroll to position [0, 0]
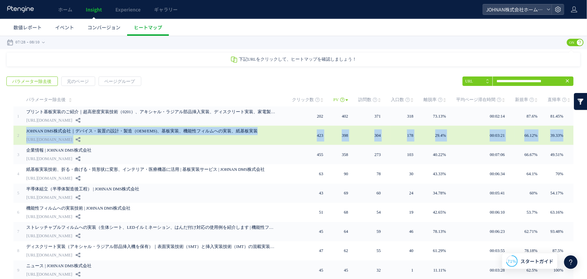
drag, startPoint x: 21, startPoint y: 129, endPoint x: 565, endPoint y: 138, distance: 544.4
click at [565, 138] on tr "2" at bounding box center [293, 134] width 560 height 19
copy tr "JOHNAN DMS株式会社｜デバイス・装置の設計・製造（OEM/EMS)、基板実装、機能性フィルムへの実装、紙基板実装 https://www.johnan…"
click at [278, 141] on div "JOHNAN DMS株式会社｜デバイス・装置の設計・製造（OEM/EMS)、基板実装、機能性フィルムへの実装、紙基板実装 https://www.johnan…" at bounding box center [154, 134] width 256 height 19
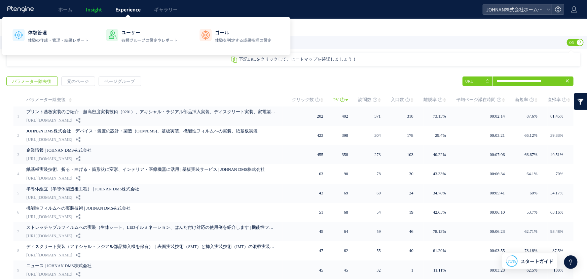
click at [137, 8] on span "Experience" at bounding box center [127, 9] width 25 height 7
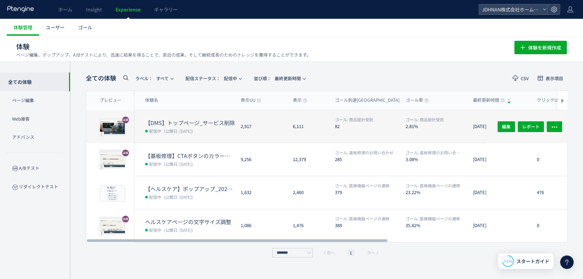
click at [261, 121] on div "2,917" at bounding box center [261, 126] width 52 height 33
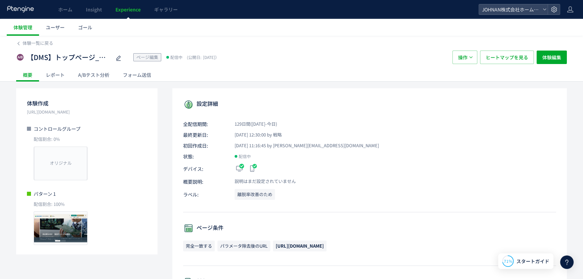
click at [99, 75] on div "A/Bテスト分析" at bounding box center [93, 74] width 45 height 13
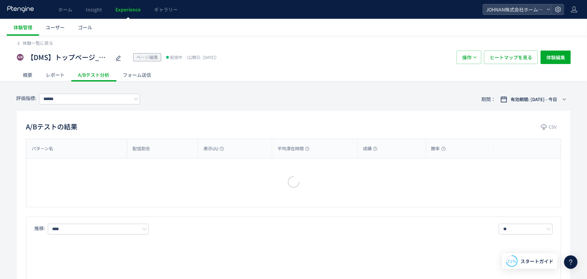
type input "******"
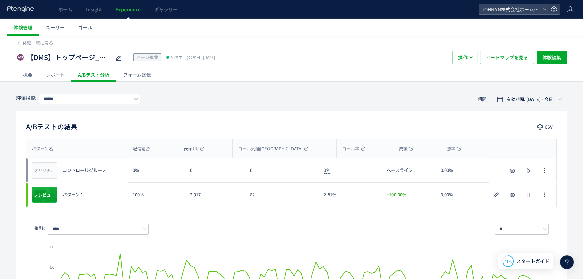
click at [48, 196] on span "プレビュー" at bounding box center [45, 194] width 22 height 6
click at [507, 58] on span "ヒートマップを見る" at bounding box center [506, 56] width 42 height 13
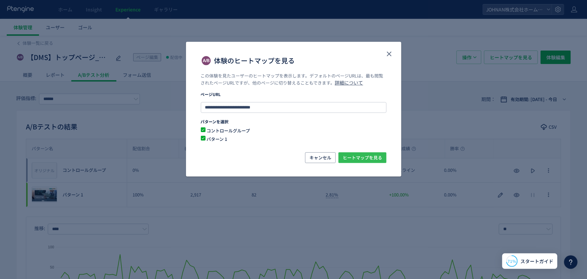
drag, startPoint x: 365, startPoint y: 157, endPoint x: 372, endPoint y: 161, distance: 7.7
click at [366, 157] on span "ヒートマップを見る" at bounding box center [362, 157] width 39 height 11
drag, startPoint x: 392, startPoint y: 53, endPoint x: 380, endPoint y: 64, distance: 15.9
click at [392, 53] on icon "close" at bounding box center [389, 54] width 8 height 8
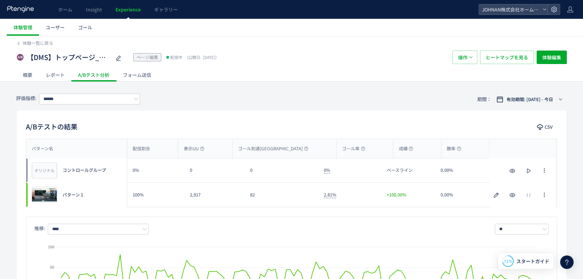
click at [133, 10] on span "Experience" at bounding box center [127, 9] width 25 height 7
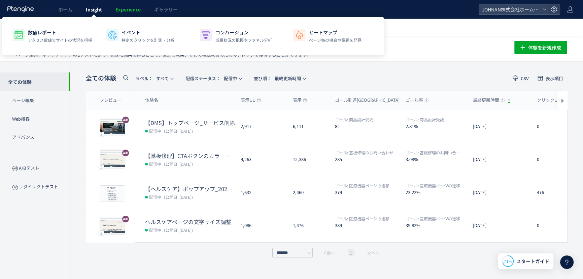
click at [91, 10] on span "Insight" at bounding box center [94, 9] width 16 height 7
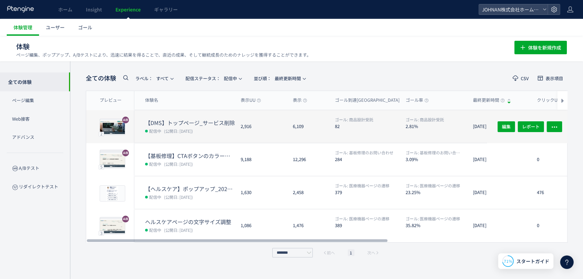
scroll to position [1447, 0]
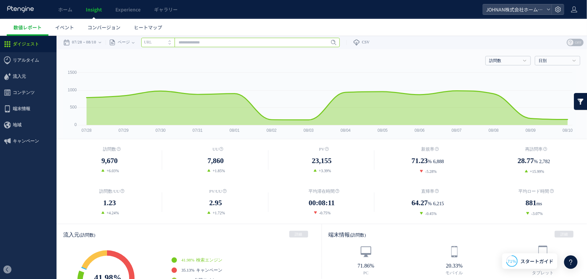
click at [199, 41] on input "text" at bounding box center [240, 41] width 198 height 9
click at [202, 43] on input "text" at bounding box center [240, 41] width 198 height 9
click at [191, 38] on input "text" at bounding box center [240, 41] width 198 height 9
click at [193, 42] on input "text" at bounding box center [240, 41] width 198 height 9
drag, startPoint x: 209, startPoint y: 51, endPoint x: 212, endPoint y: 49, distance: 3.5
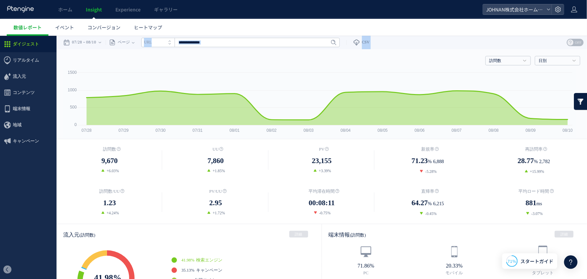
click at [252, 49] on div "訪問数 訪問数 [GEOGRAPHIC_DATA] PV 新規率 再訪問率 訪問数/UU PV/UU 平均滞在時間 直帰率 平均ロード時間 日別" at bounding box center [321, 59] width 517 height 20
click at [154, 26] on span "ヒートマップ" at bounding box center [148, 27] width 28 height 7
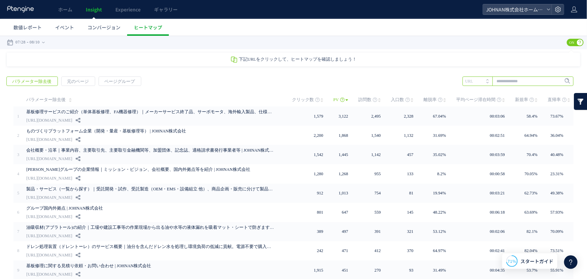
click at [505, 81] on input "text" at bounding box center [518, 80] width 111 height 9
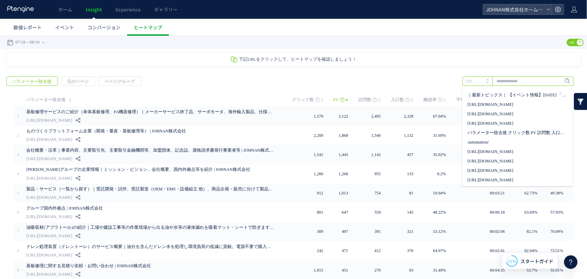
paste input "**********"
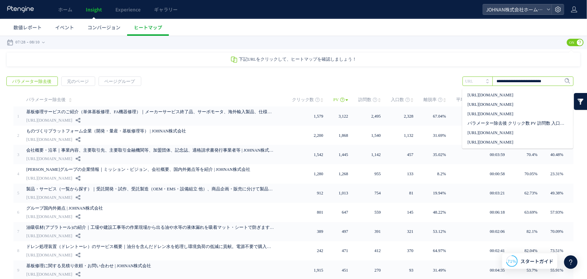
scroll to position [0, 6]
drag, startPoint x: 506, startPoint y: 82, endPoint x: 541, endPoint y: 90, distance: 36.3
click at [533, 85] on div "**********" at bounding box center [518, 80] width 111 height 9
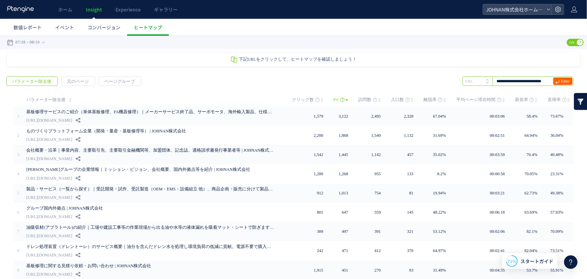
type input "**********"
click at [561, 82] on span "Enter" at bounding box center [565, 80] width 9 height 7
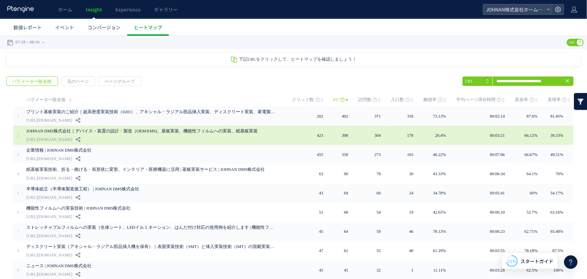
click at [245, 134] on link "JOHNAN DMS株式会社｜デバイス・装置の設計・製造（OEM/EMS)、基板実装、機能性フィルムへの実装、紙基板実装" at bounding box center [150, 130] width 249 height 8
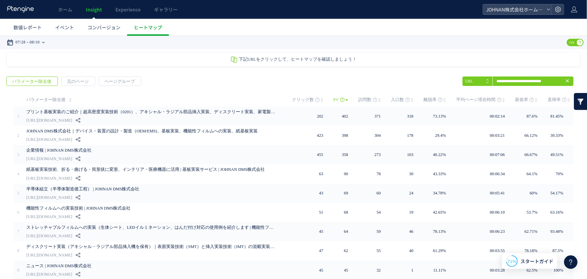
click at [45, 42] on icon at bounding box center [43, 41] width 3 height 1
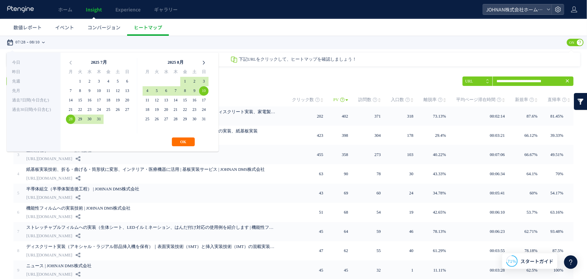
click at [204, 64] on icon at bounding box center [203, 62] width 9 height 9
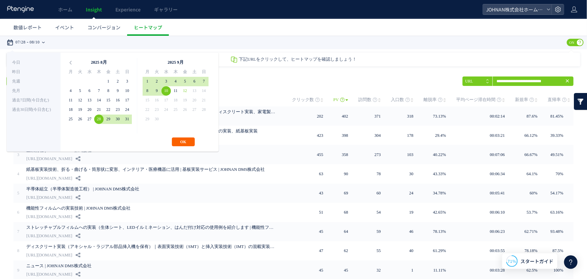
click at [181, 141] on button "OK" at bounding box center [183, 141] width 23 height 9
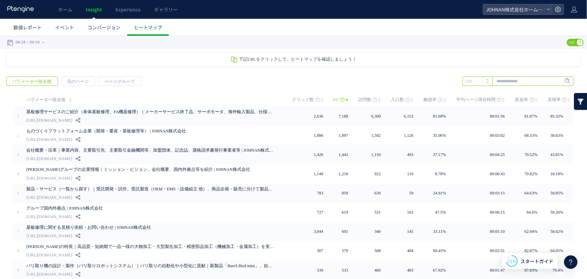
click at [521, 79] on input "text" at bounding box center [518, 80] width 111 height 9
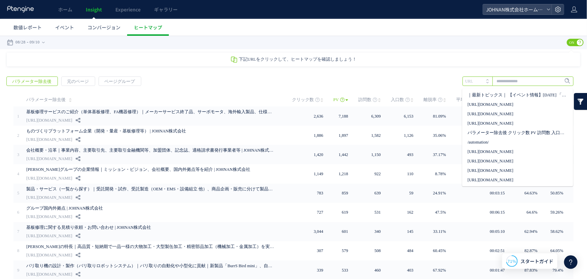
click at [520, 80] on input "text" at bounding box center [518, 80] width 111 height 9
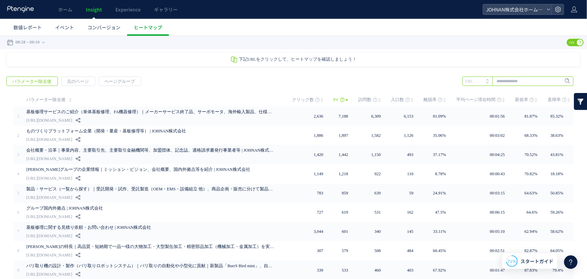
click at [521, 80] on input "text" at bounding box center [518, 80] width 111 height 9
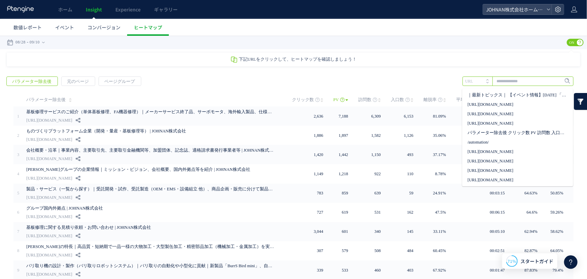
click at [511, 84] on input "text" at bounding box center [518, 80] width 111 height 9
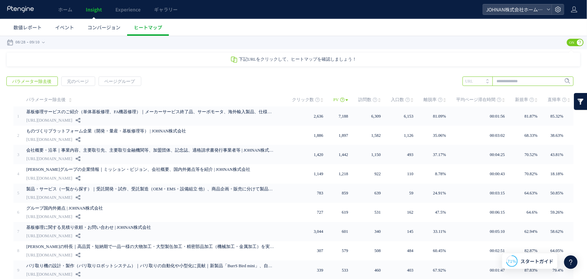
paste input "**********"
type input "**********"
click at [561, 80] on span "Enter" at bounding box center [565, 80] width 9 height 7
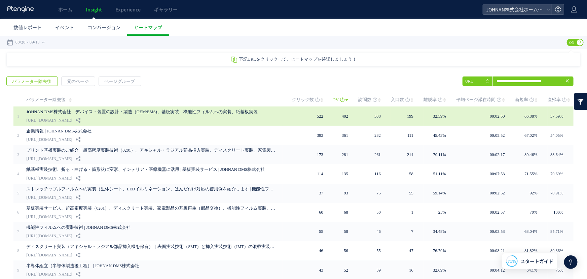
click at [363, 117] on td "308" at bounding box center [374, 115] width 33 height 19
